Goal: Obtain resource: Obtain resource

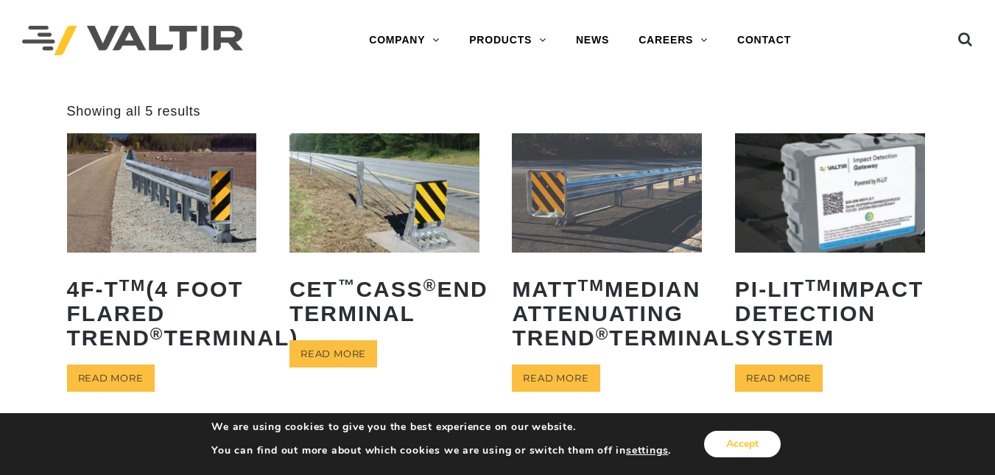
click at [718, 435] on button "Accept" at bounding box center [742, 444] width 77 height 27
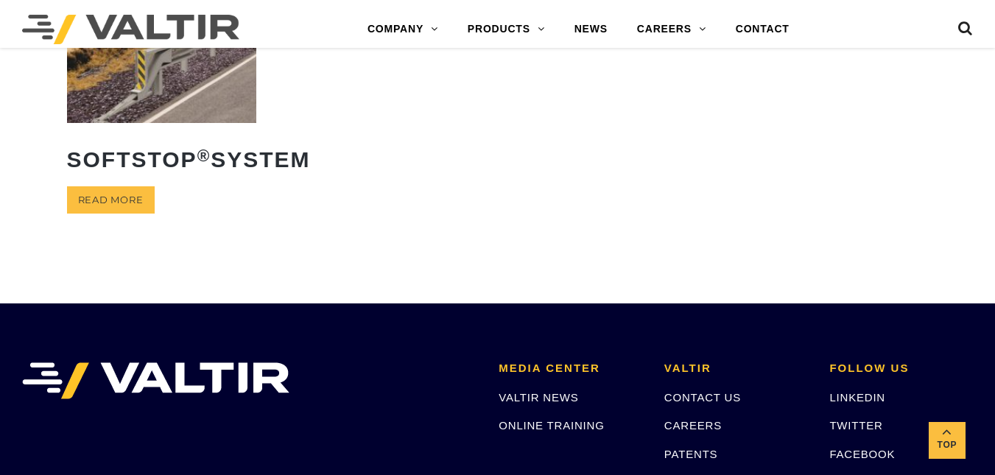
scroll to position [384, 0]
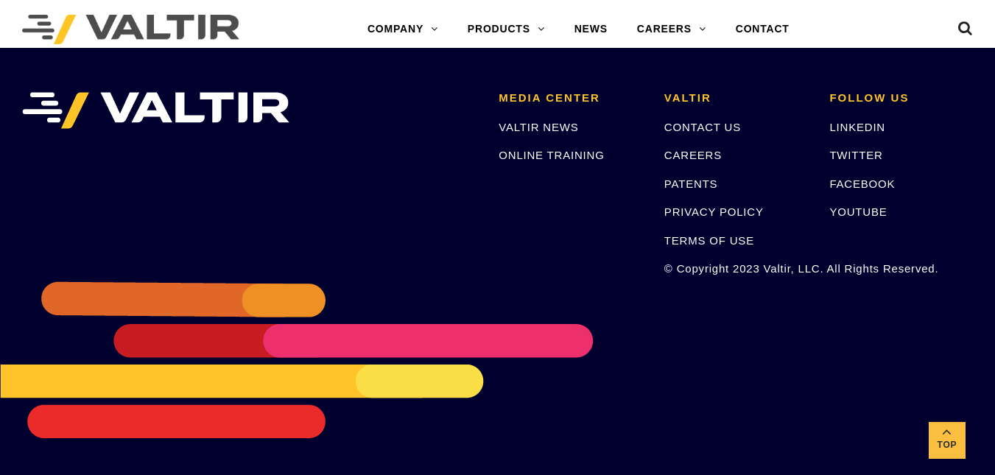
scroll to position [770, 0]
click at [865, 181] on link "FACEBOOK" at bounding box center [862, 183] width 66 height 13
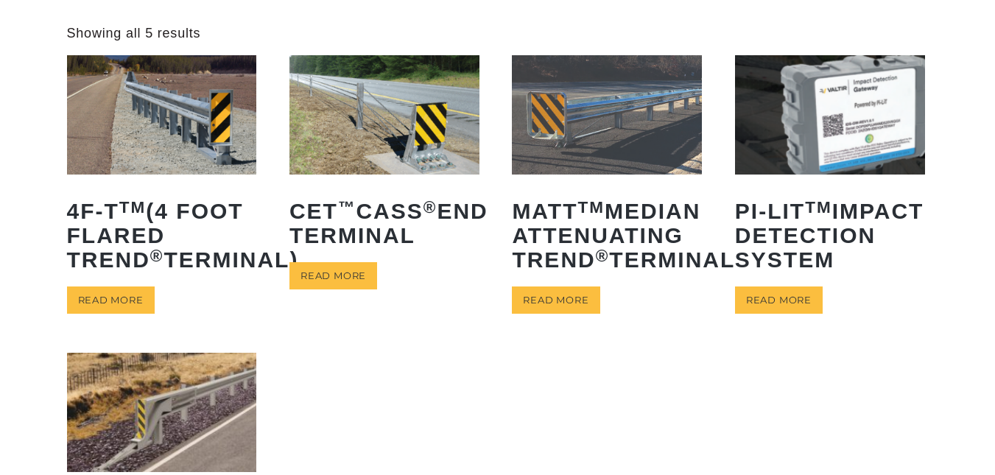
scroll to position [0, 0]
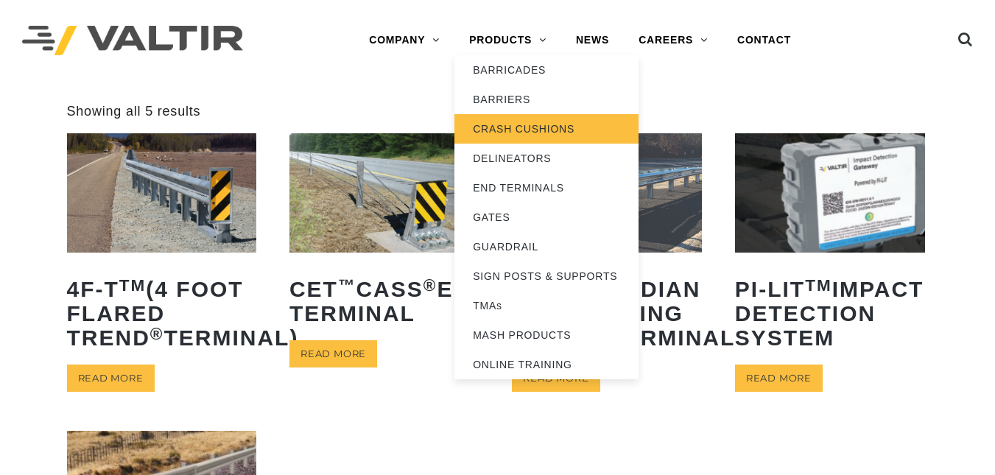
click at [503, 133] on link "CRASH CUSHIONS" at bounding box center [546, 128] width 184 height 29
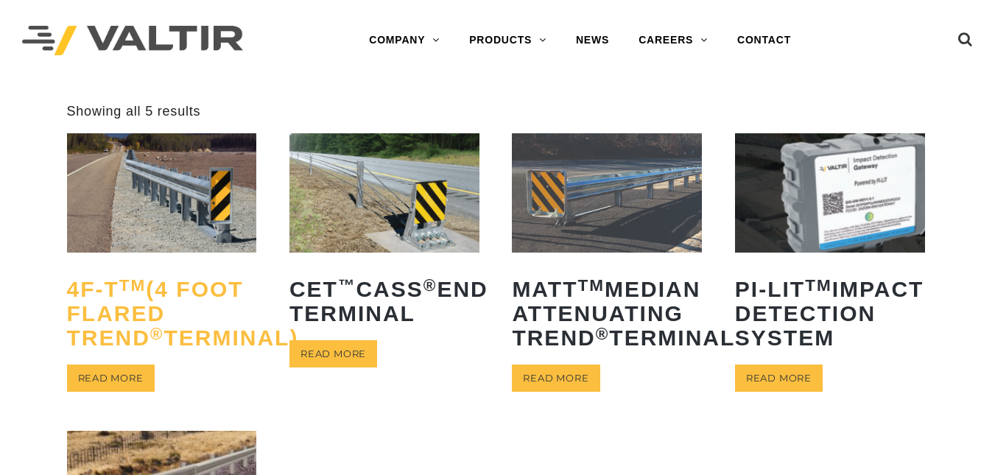
click at [144, 279] on sup "TM" at bounding box center [132, 285] width 27 height 18
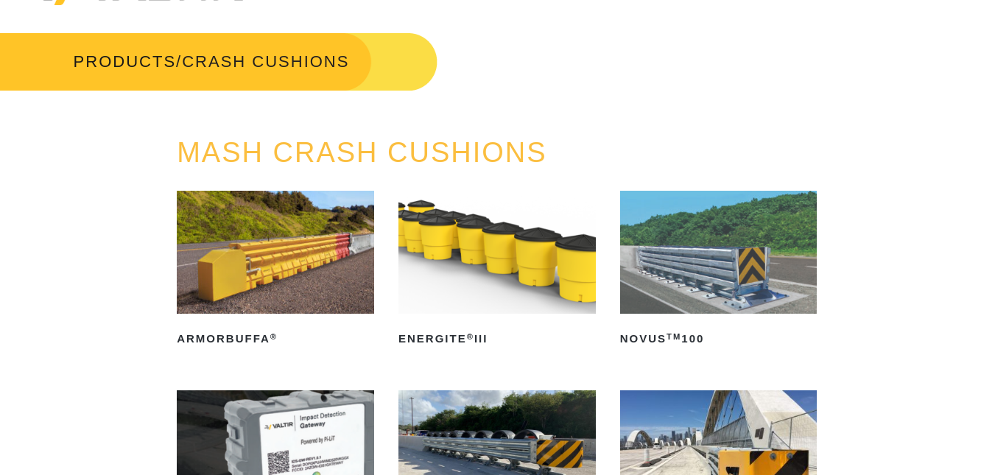
scroll to position [42, 0]
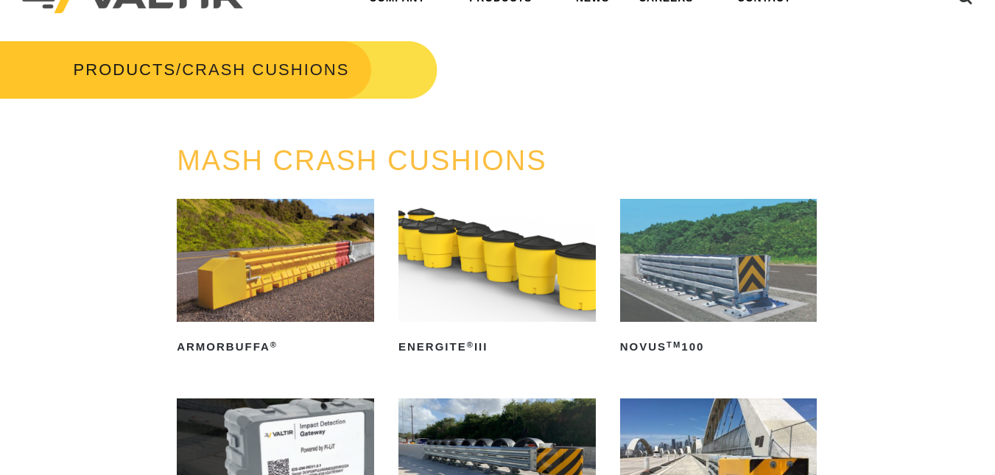
click at [708, 289] on img at bounding box center [718, 260] width 197 height 123
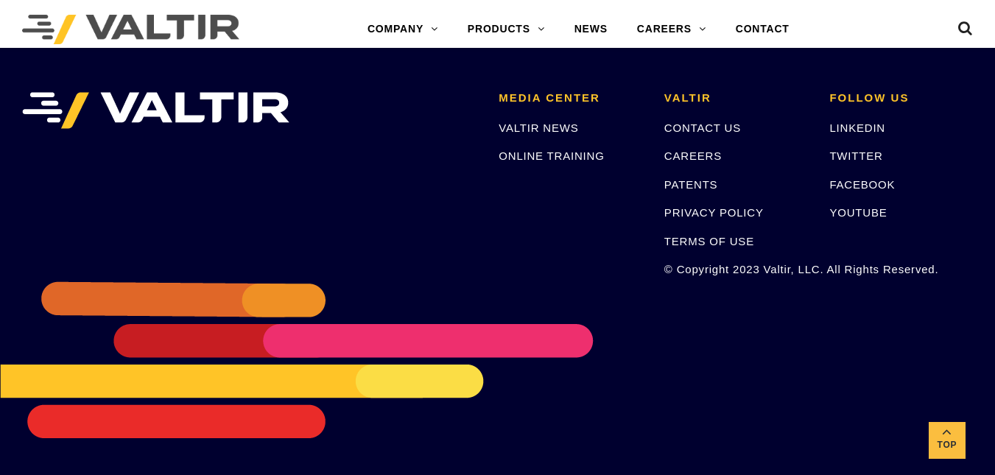
scroll to position [2823, 0]
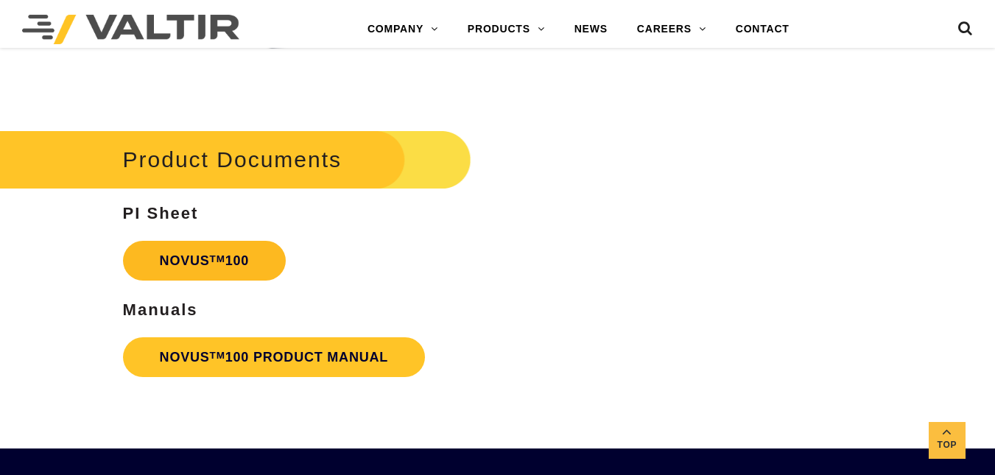
click at [172, 250] on link "NOVUS TM 100" at bounding box center [204, 261] width 163 height 40
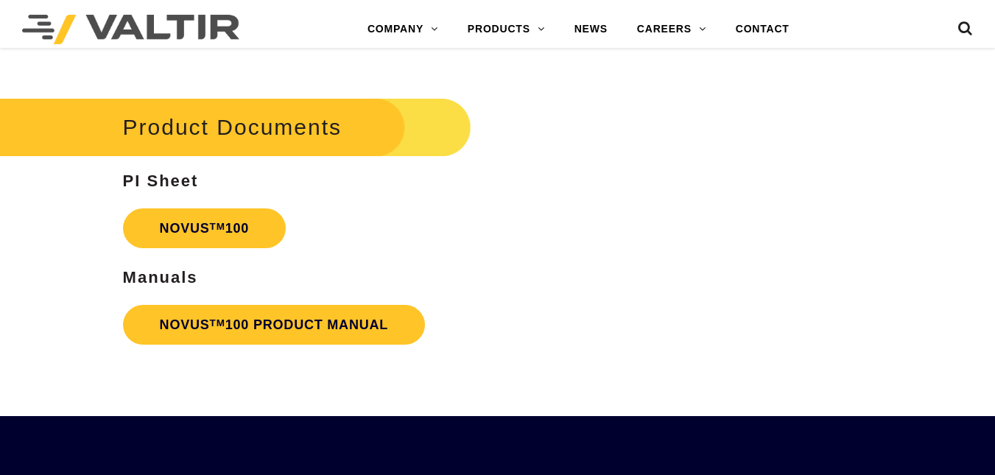
scroll to position [2823, 0]
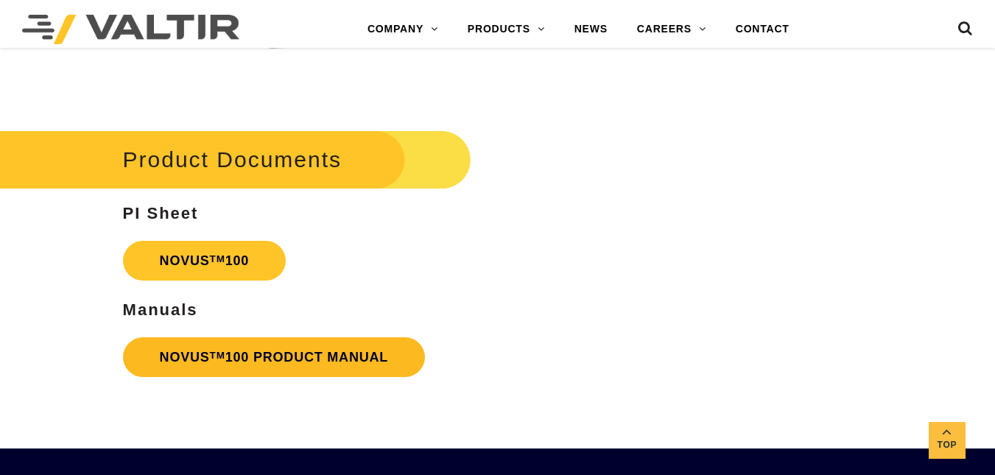
click at [232, 346] on link "NOVUS TM 100 PRODUCT MANUAL" at bounding box center [274, 357] width 303 height 40
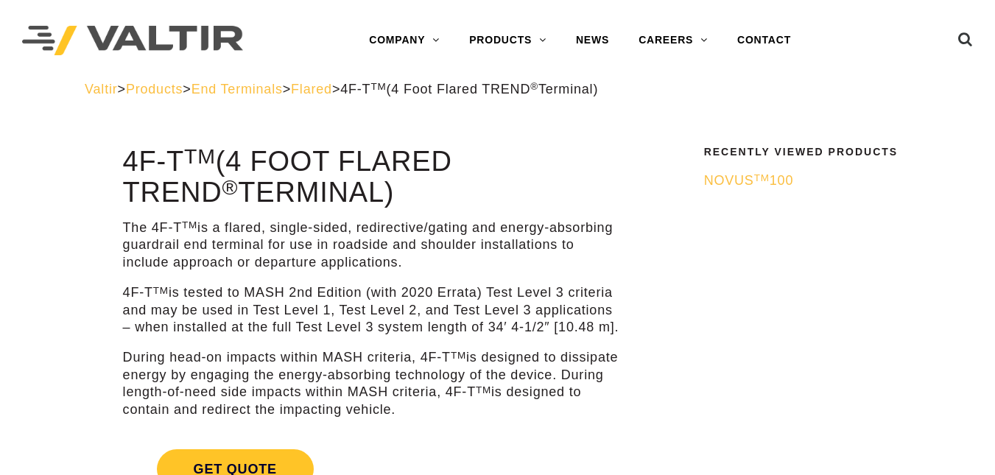
scroll to position [415, 0]
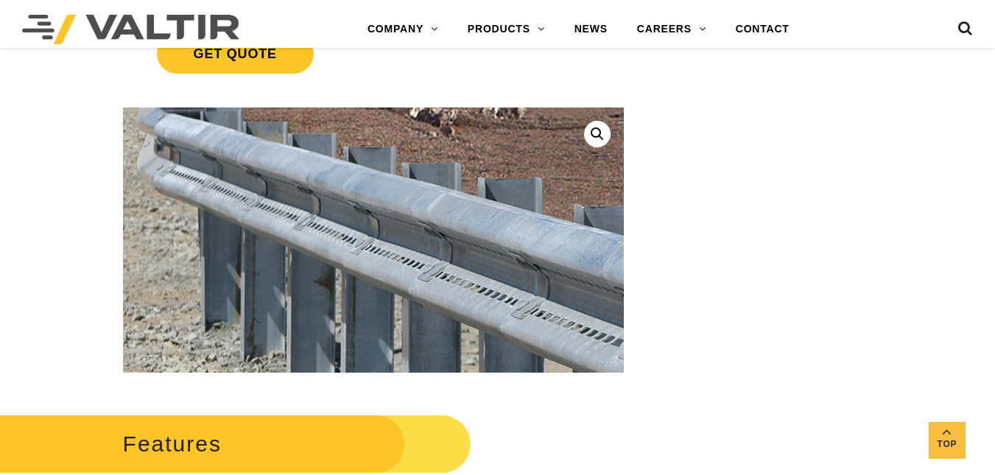
click at [350, 202] on img at bounding box center [423, 364] width 1591 height 1124
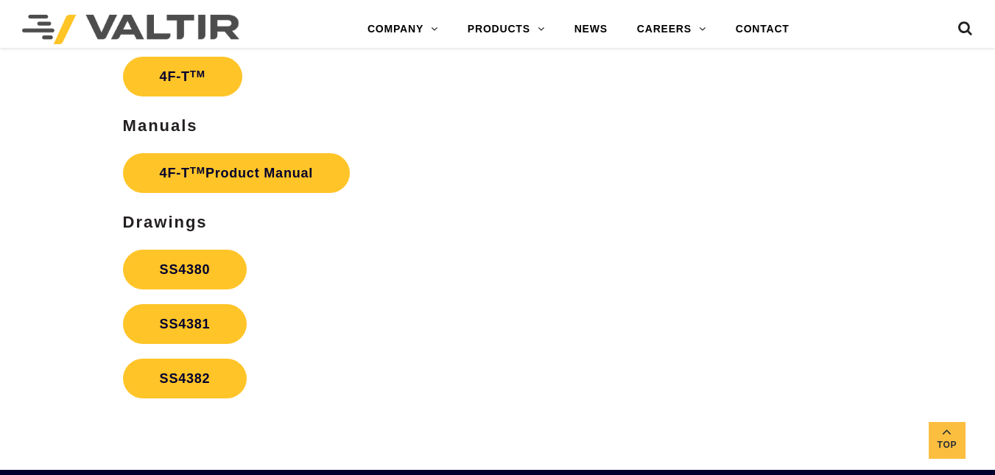
scroll to position [2492, 0]
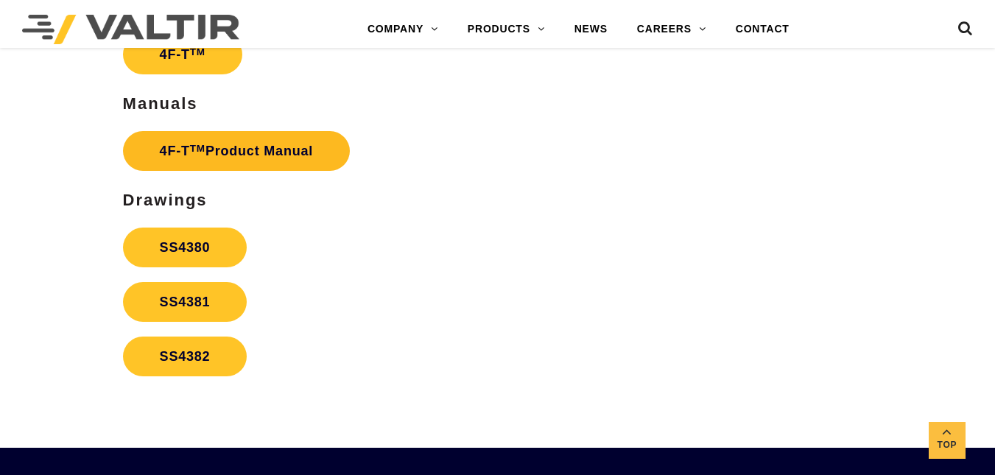
click at [214, 137] on link "4F-T TM Product Manual" at bounding box center [237, 151] width 228 height 40
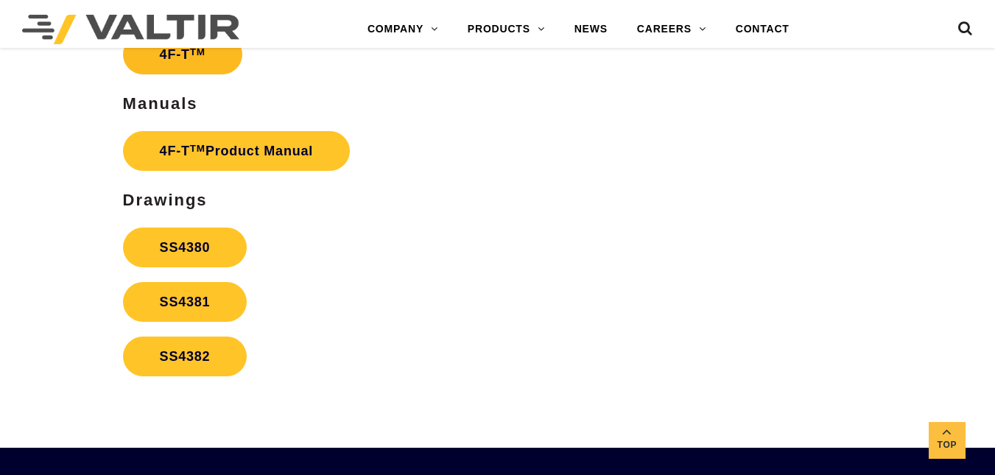
click at [183, 59] on link "4F-T TM" at bounding box center [182, 55] width 119 height 40
click at [177, 252] on link "SS4380" at bounding box center [185, 248] width 124 height 40
